Goal: Browse casually

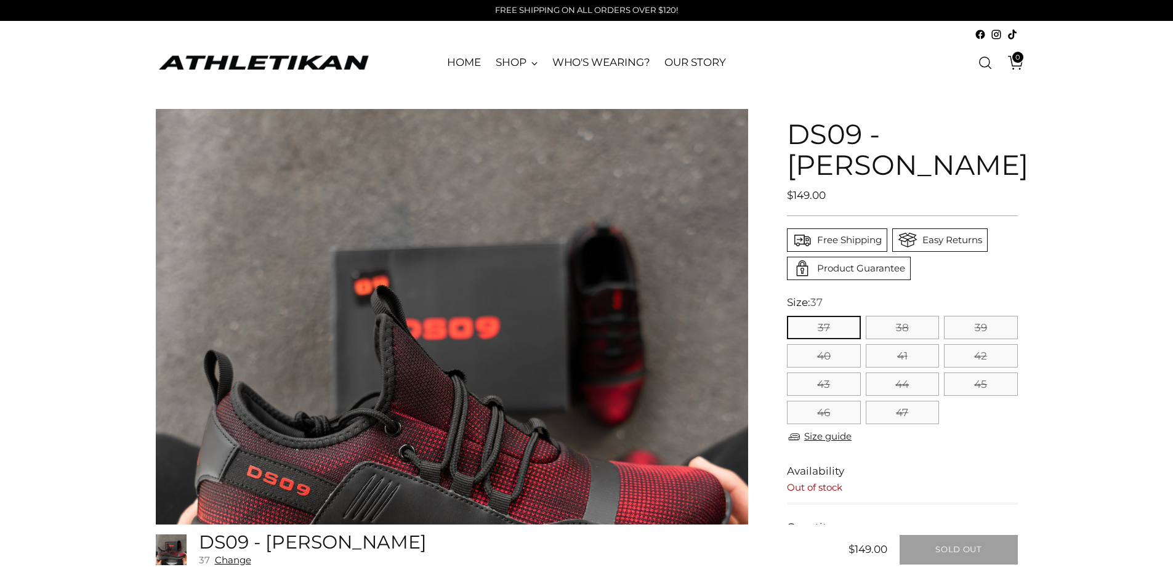
click at [248, 60] on img "ATHLETIKAN" at bounding box center [263, 62] width 215 height 19
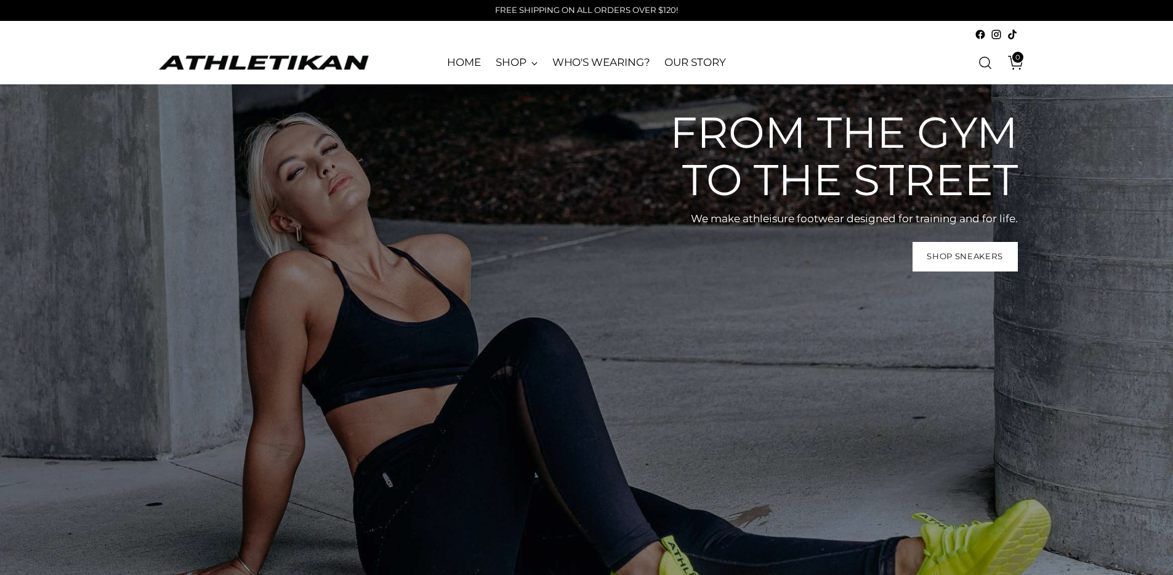
drag, startPoint x: 636, startPoint y: 124, endPoint x: 1020, endPoint y: 191, distance: 389.8
click at [1020, 191] on div "From the gym to the street We make athleisure footwear designed for training an…" at bounding box center [586, 384] width 939 height 600
click at [1112, 55] on header "Skip to content ATHLETIKAN HOME SHOP SNEAKERS SOCKS BASEBALL CAPS SHOE LACES TE…" at bounding box center [586, 52] width 1173 height 63
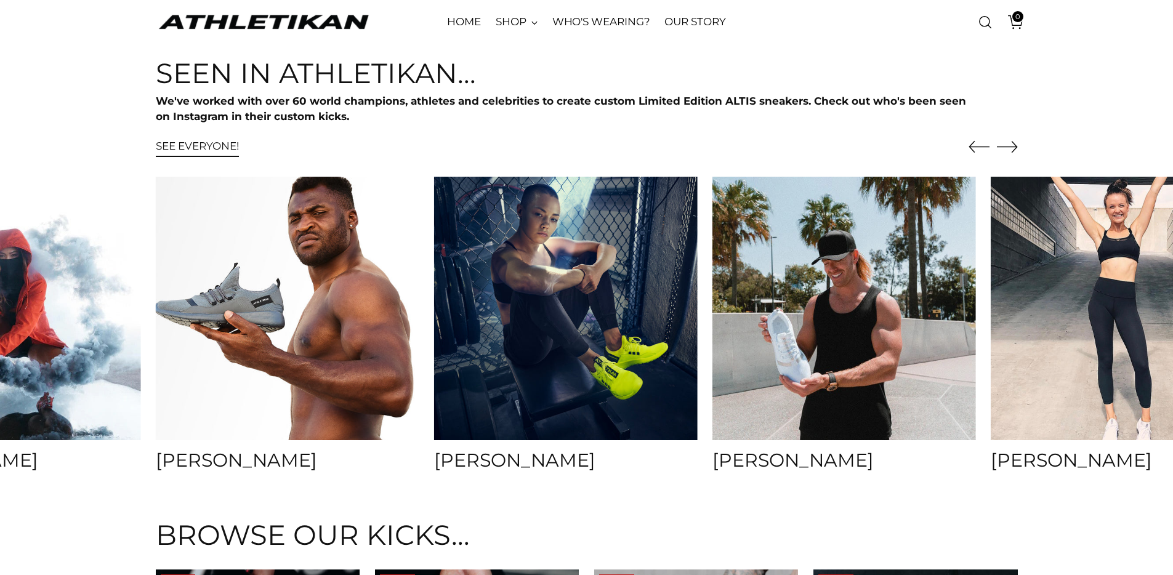
scroll to position [4753, 0]
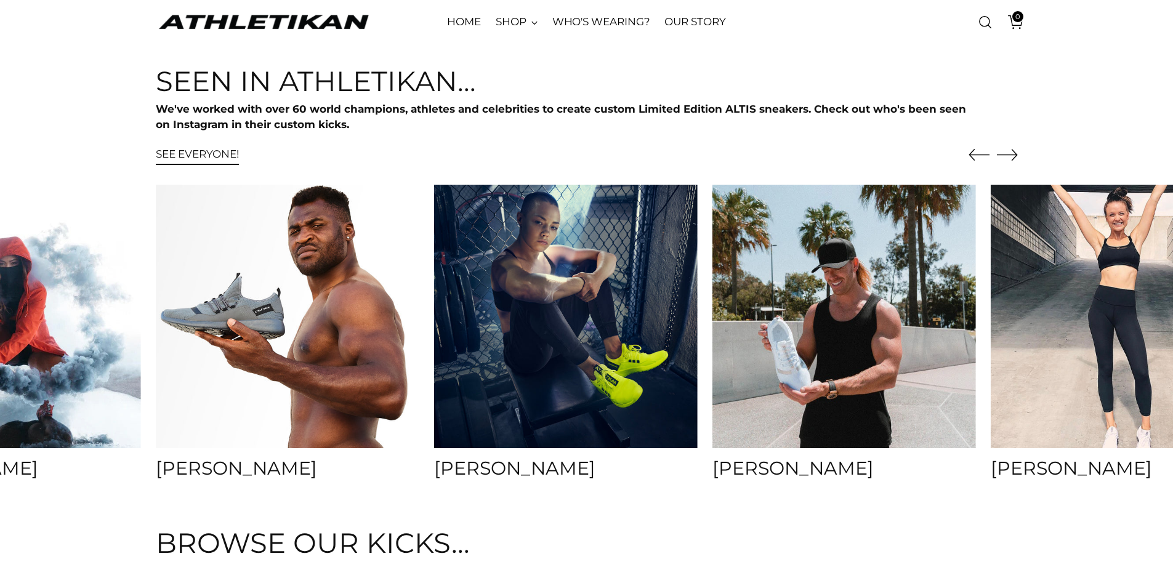
click at [1016, 157] on icon "Move to next carousel slide" at bounding box center [1007, 154] width 21 height 21
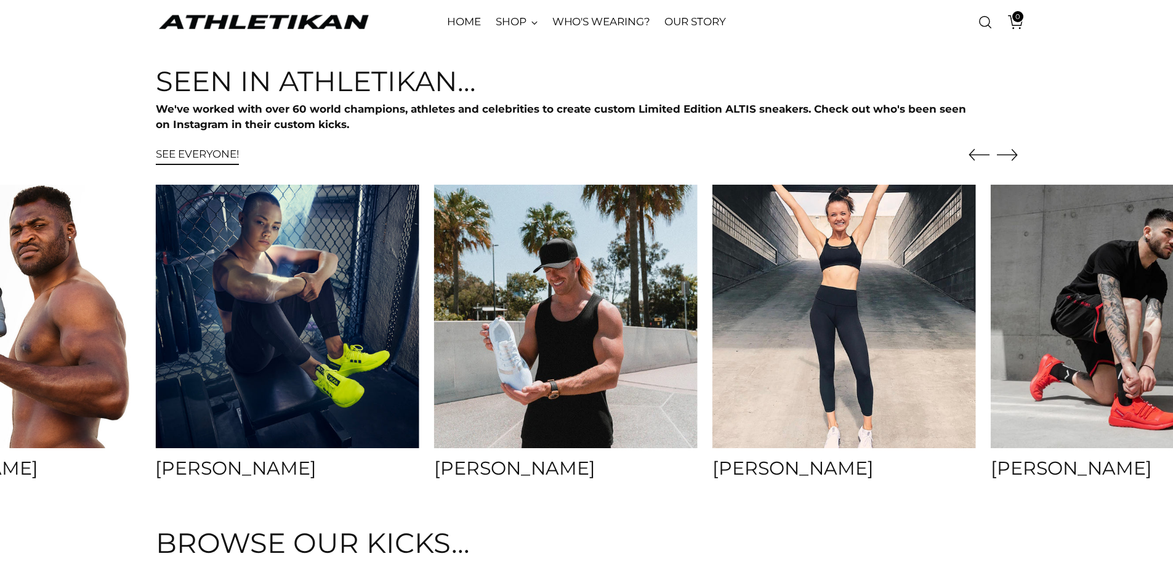
click at [1016, 157] on icon "Move to next carousel slide" at bounding box center [1007, 154] width 21 height 21
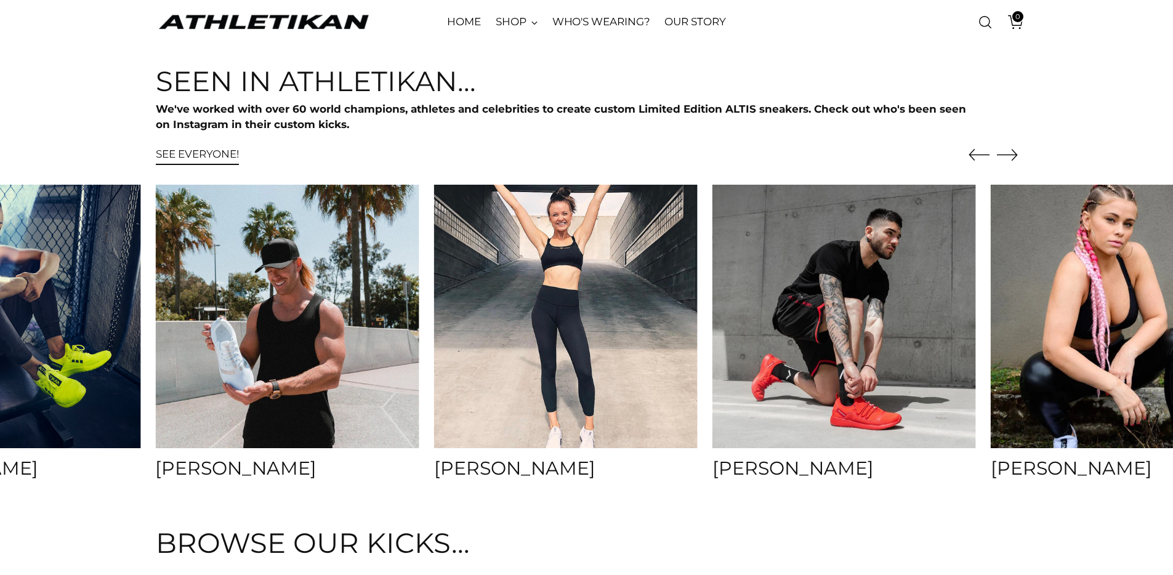
click at [1011, 153] on icon "Move to next carousel slide" at bounding box center [1007, 154] width 21 height 21
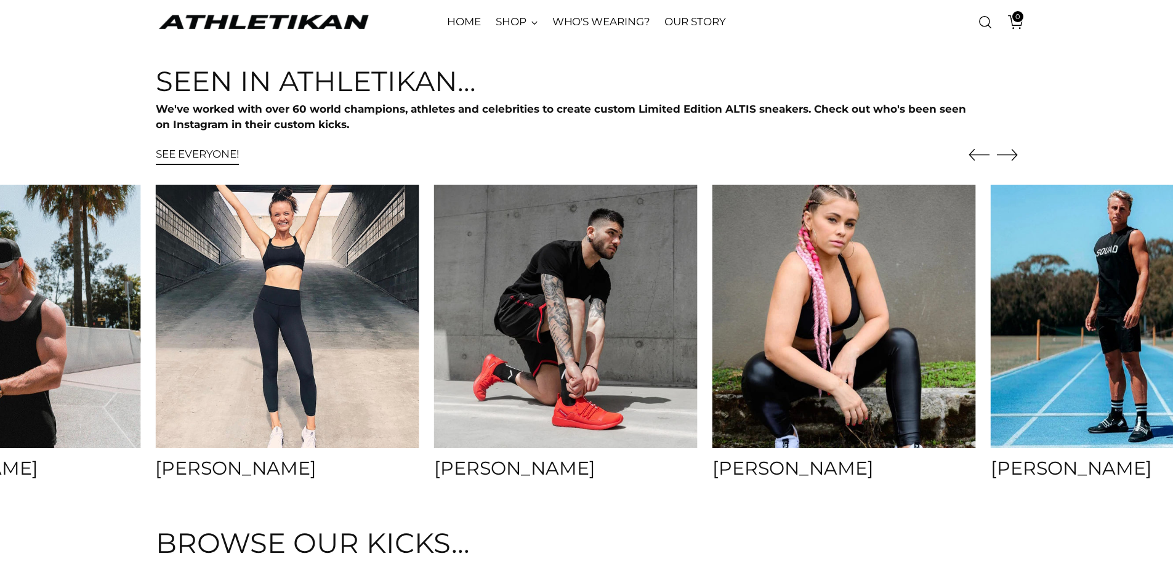
click at [1011, 153] on icon "Move to next carousel slide" at bounding box center [1007, 154] width 21 height 21
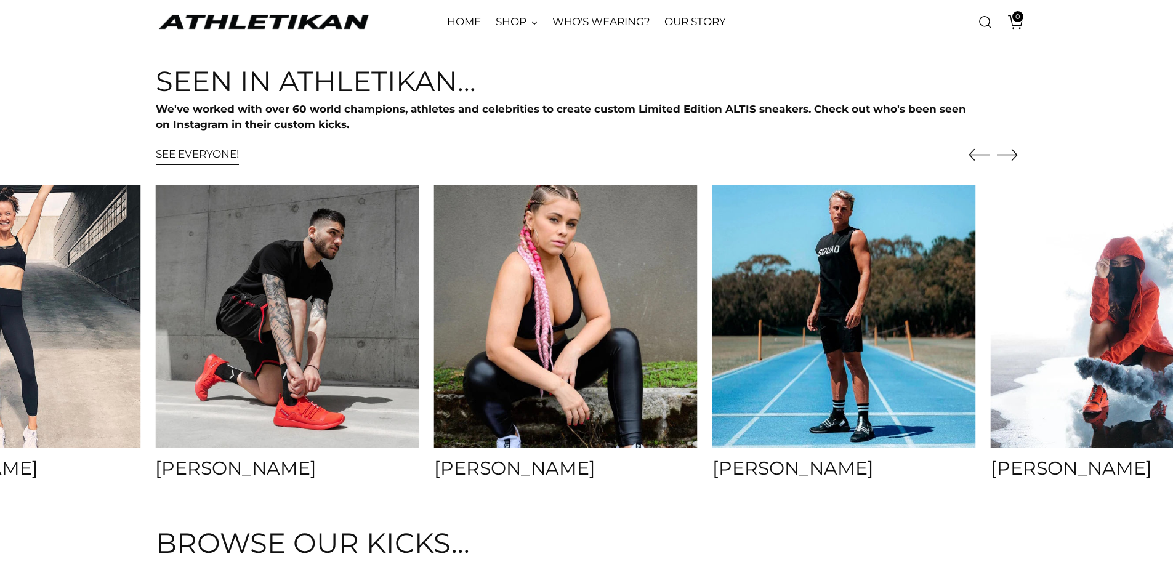
click at [1006, 153] on icon "Move to next carousel slide" at bounding box center [1007, 154] width 21 height 21
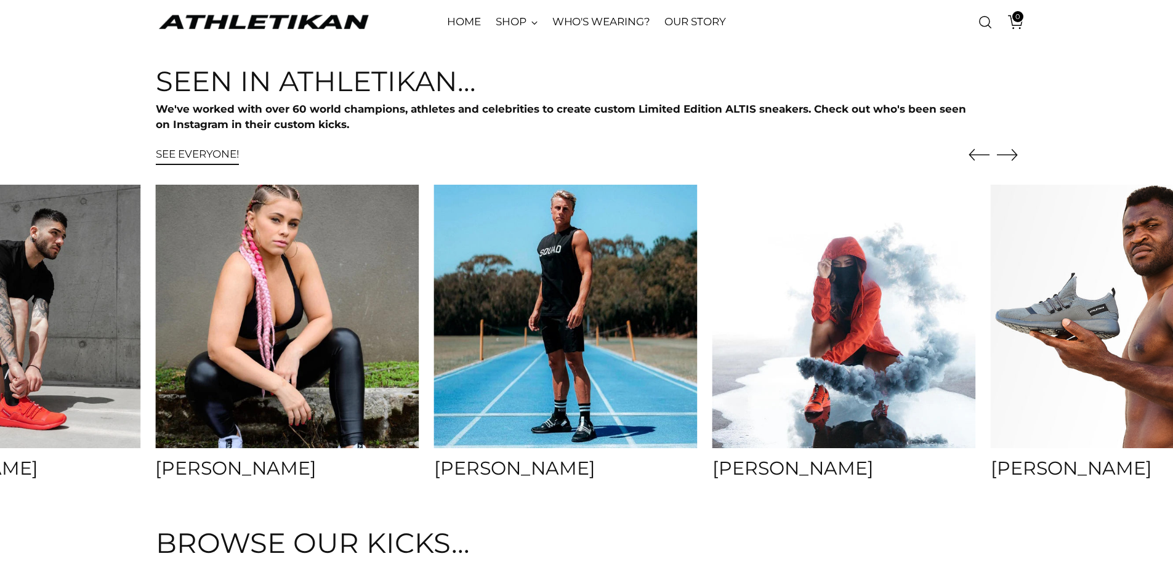
click at [1006, 153] on icon "Move to next carousel slide" at bounding box center [1007, 154] width 21 height 21
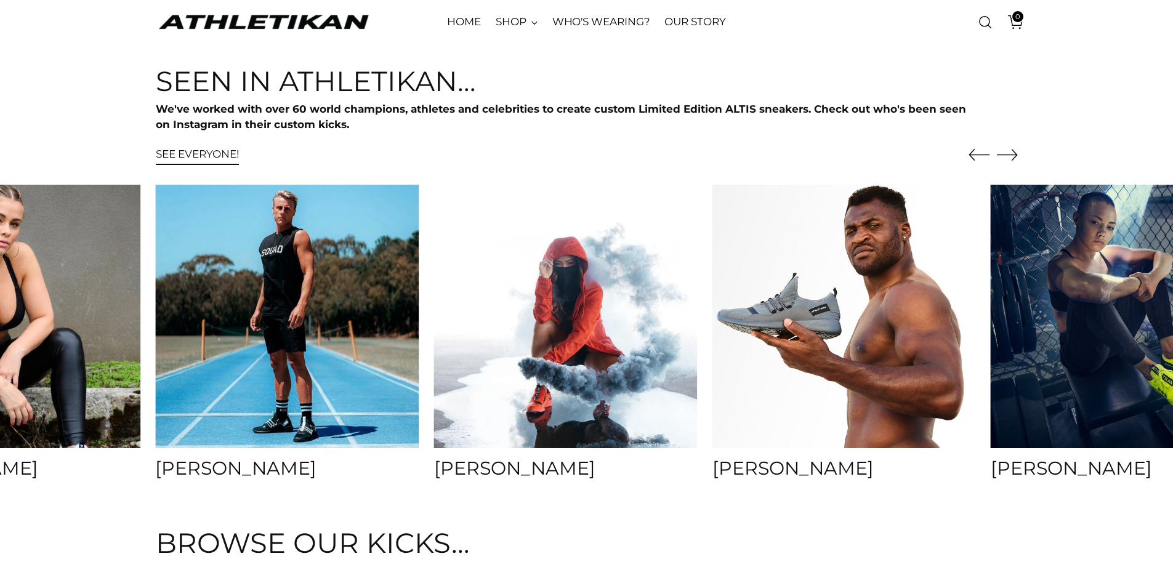
click at [1006, 153] on icon "Move to next carousel slide" at bounding box center [1007, 154] width 21 height 21
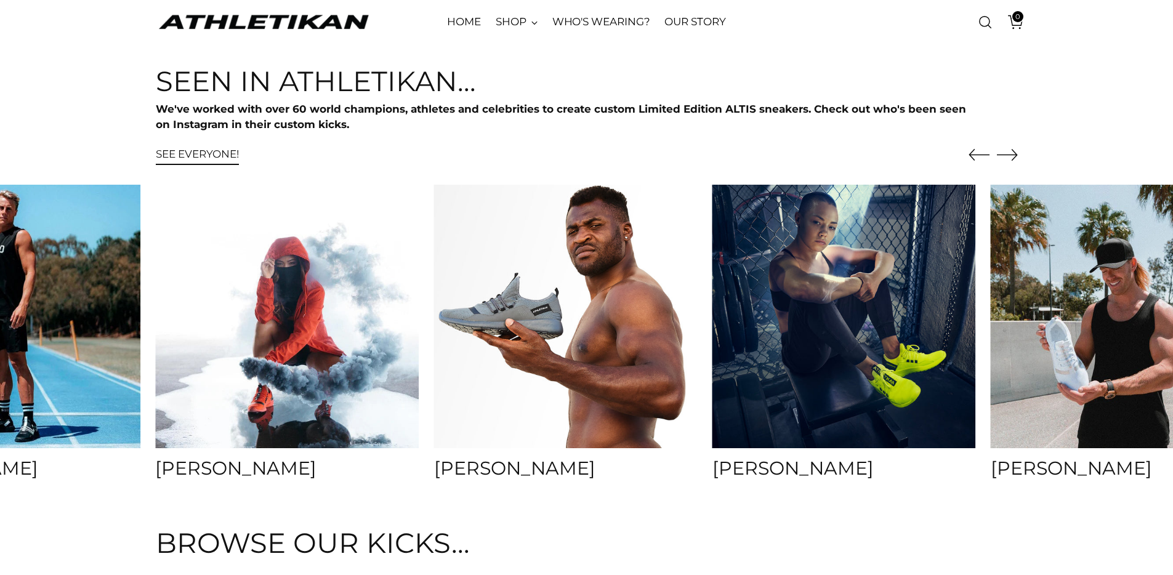
click at [1006, 153] on icon "Move to next carousel slide" at bounding box center [1007, 154] width 21 height 21
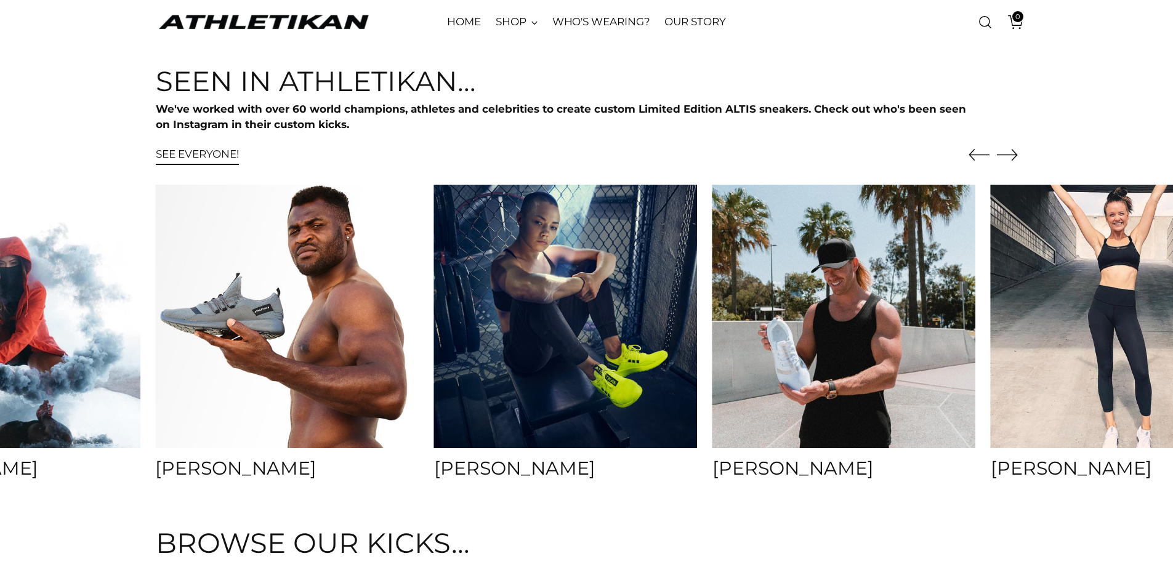
click at [1006, 153] on icon "Move to next carousel slide" at bounding box center [1007, 154] width 21 height 21
